Goal: Information Seeking & Learning: Learn about a topic

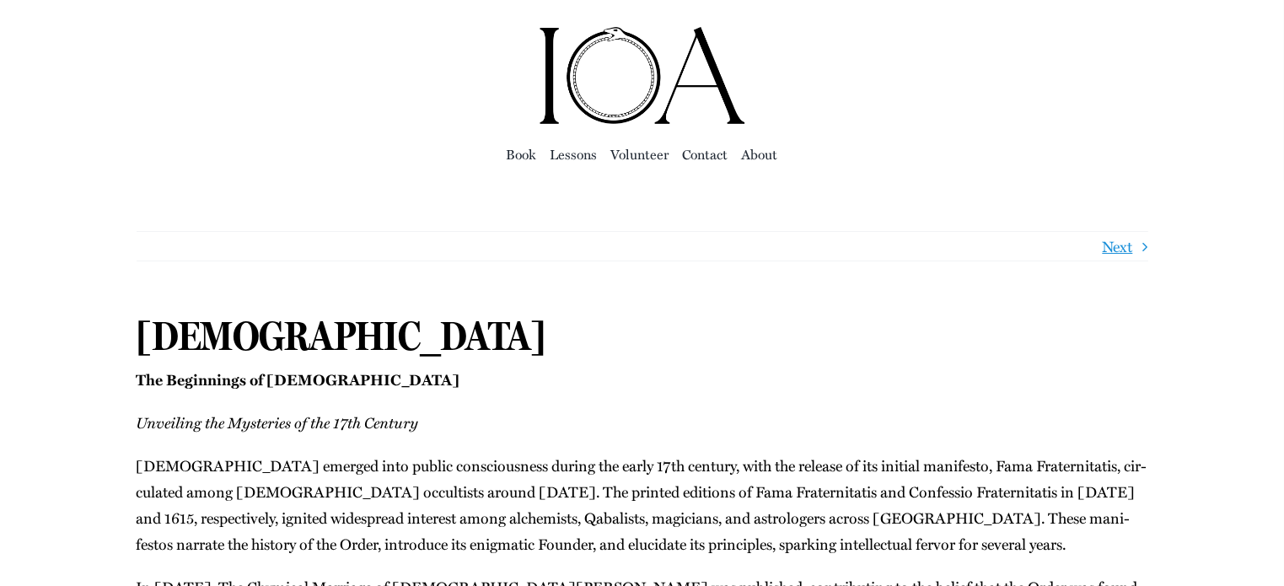
click at [349, 331] on h1 "[DEMOGRAPHIC_DATA]" at bounding box center [643, 336] width 1012 height 49
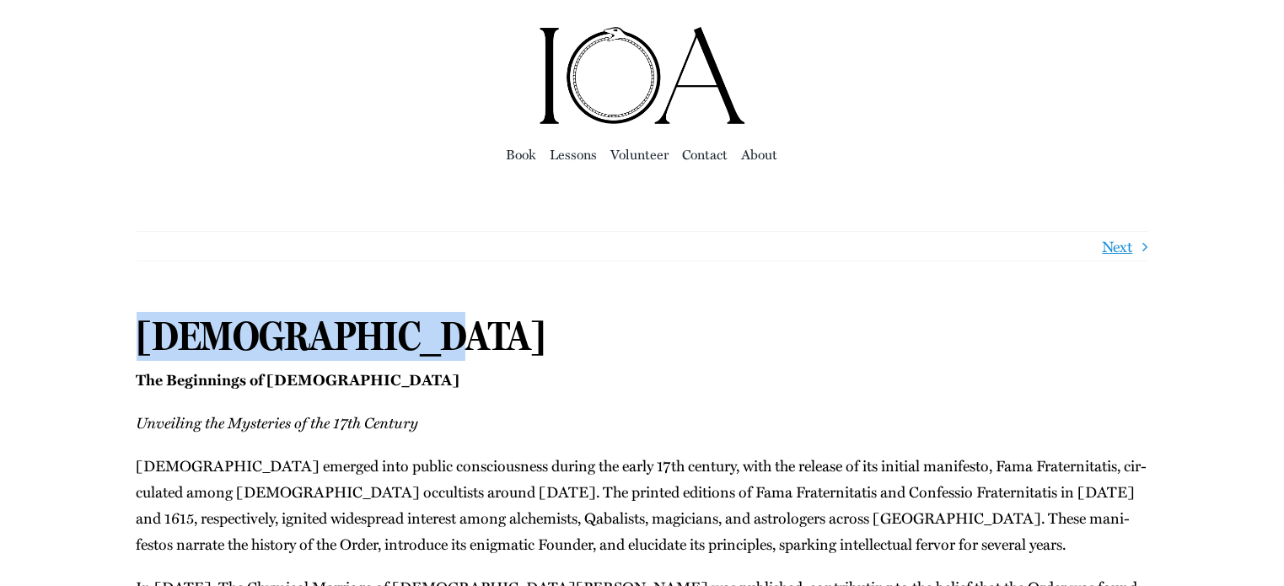
click at [349, 331] on h1 "[DEMOGRAPHIC_DATA]" at bounding box center [643, 336] width 1012 height 49
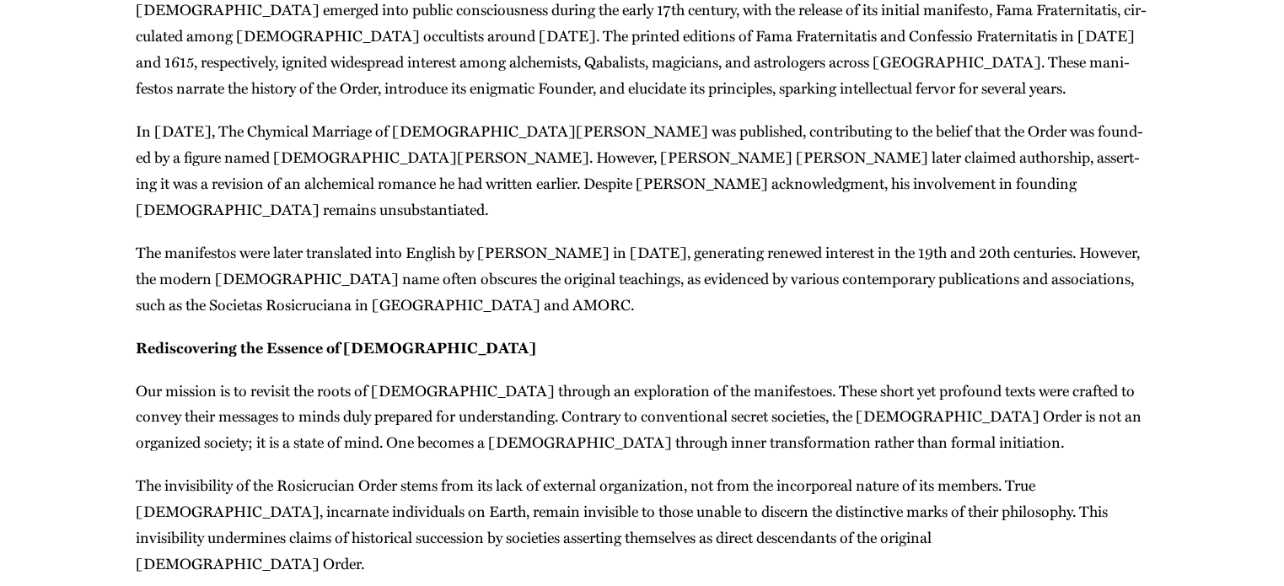
scroll to position [454, 0]
